Goal: Task Accomplishment & Management: Use online tool/utility

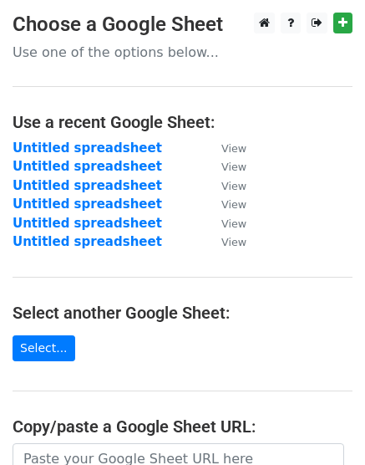
click at [58, 364] on main "Choose a Google Sheet Use one of the options below... Use a recent Google Sheet…" at bounding box center [182, 319] width 365 height 613
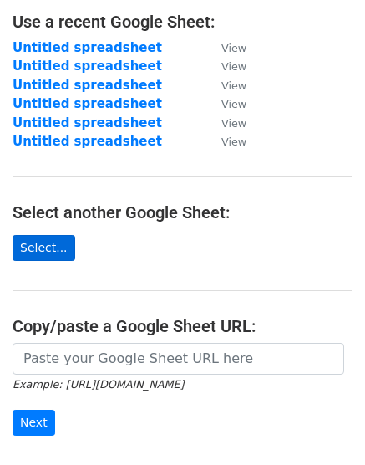
scroll to position [109, 0]
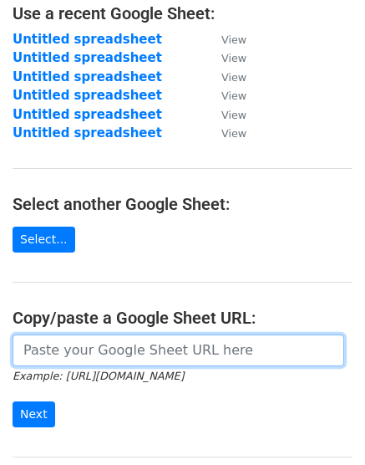
click at [58, 350] on input "url" at bounding box center [179, 351] width 332 height 32
paste input "[URL][DOMAIN_NAME]"
type input "[URL][DOMAIN_NAME]"
click at [13, 401] on input "Next" at bounding box center [34, 414] width 43 height 26
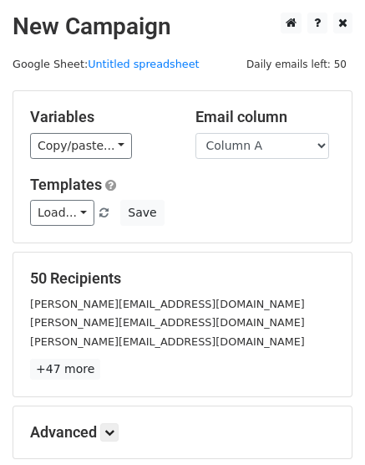
scroll to position [185, 0]
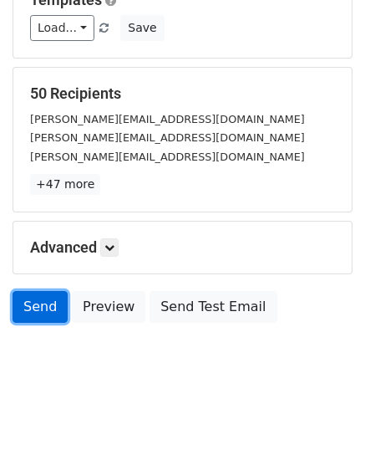
click at [36, 311] on link "Send" at bounding box center [40, 307] width 55 height 32
